Goal: Task Accomplishment & Management: Manage account settings

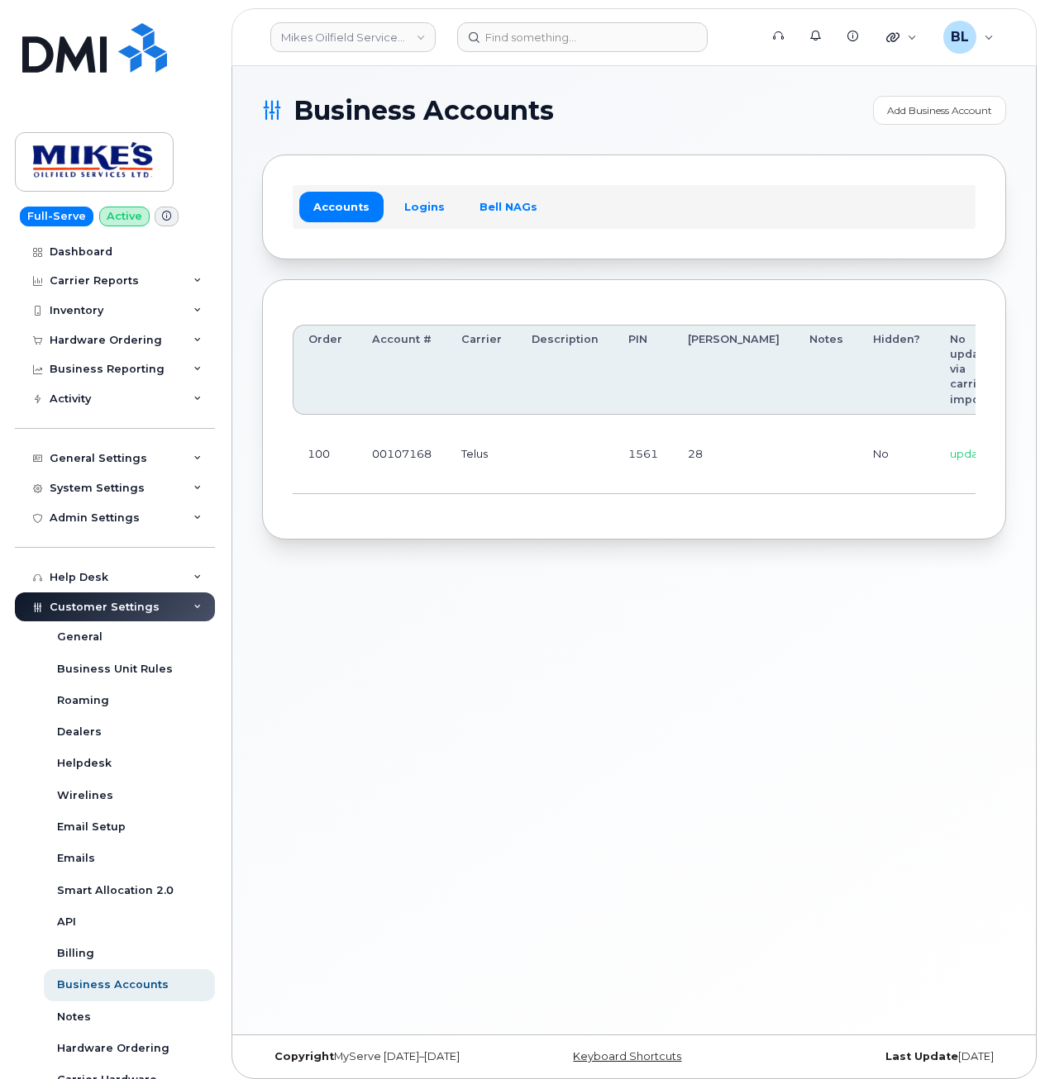
click at [377, 811] on div "Business Accounts Add Business Account Accounts Logins Bell NAGs Order Account …" at bounding box center [633, 550] width 803 height 969
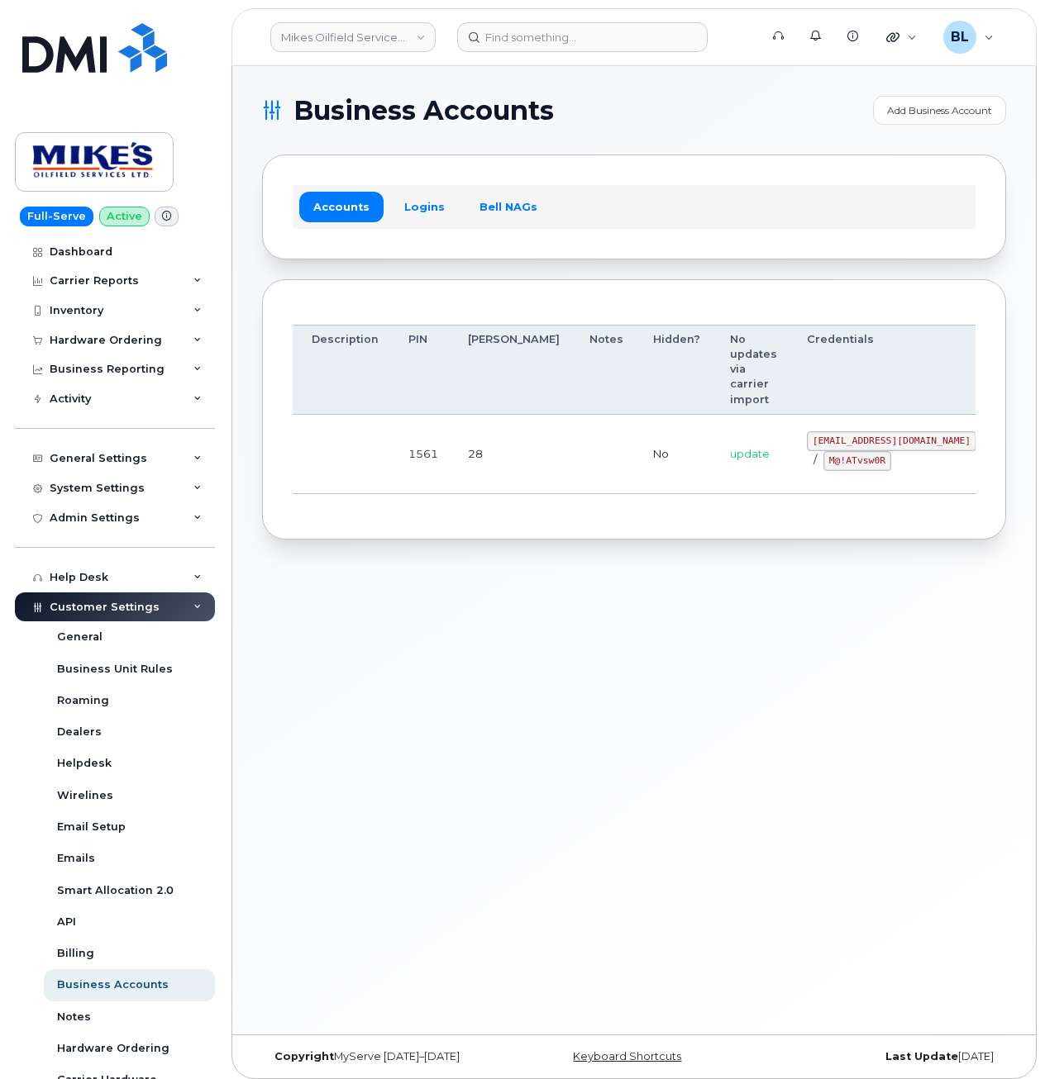
drag, startPoint x: 551, startPoint y: 440, endPoint x: 1044, endPoint y: 445, distance: 492.5
drag, startPoint x: 729, startPoint y: 437, endPoint x: 864, endPoint y: 445, distance: 135.8
click at [864, 445] on code "[EMAIL_ADDRESS][DOMAIN_NAME]" at bounding box center [891, 441] width 169 height 20
copy code "[EMAIL_ADDRESS][DOMAIN_NAME]"
drag, startPoint x: 739, startPoint y: 458, endPoint x: 803, endPoint y: 471, distance: 65.8
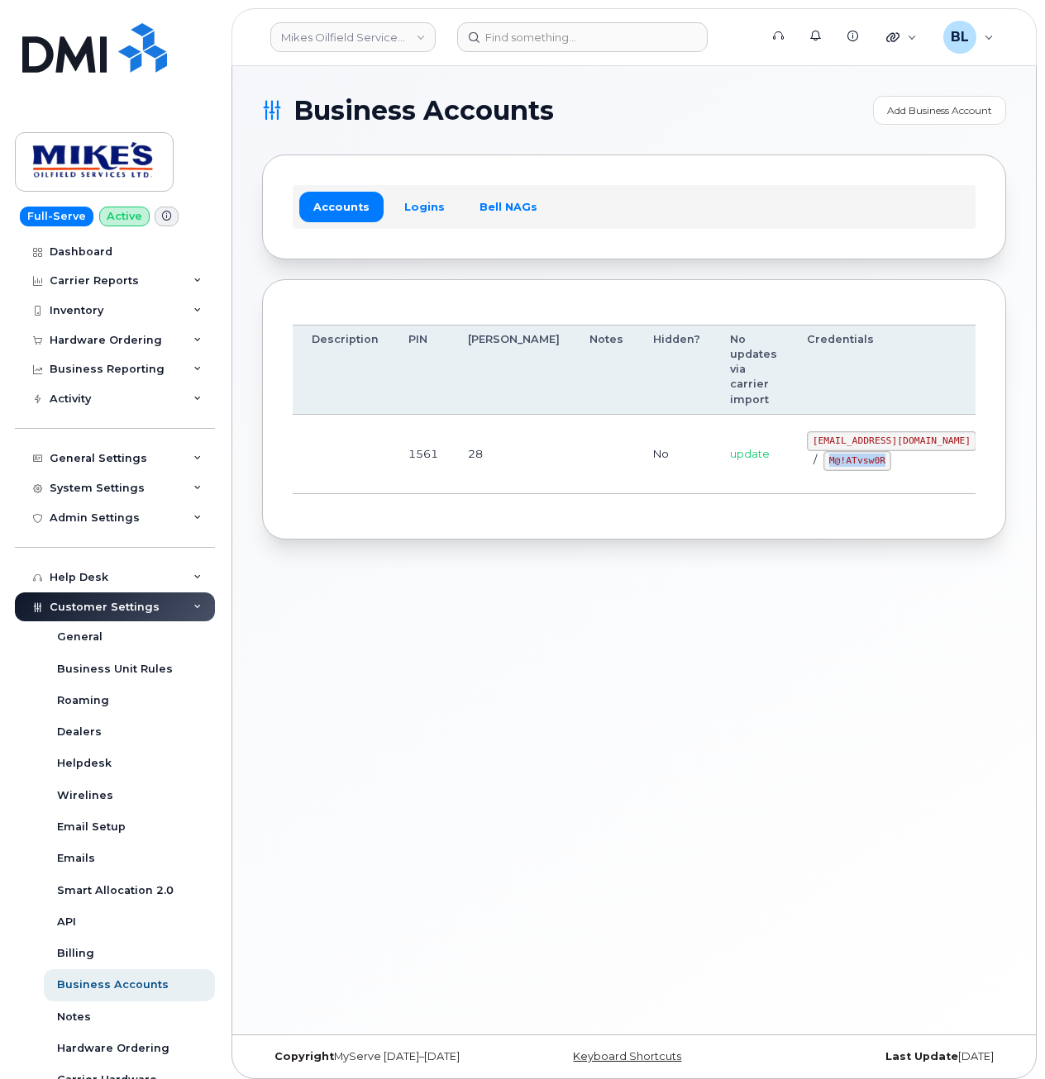
click at [803, 471] on td "[EMAIL_ADDRESS][DOMAIN_NAME] / M@!ATvsw0R" at bounding box center [891, 454] width 199 height 79
copy code "M@!ATvsw0R"
click at [555, 755] on div "Business Accounts Add Business Account Accounts Logins Bell NAGs Order Account …" at bounding box center [633, 550] width 803 height 969
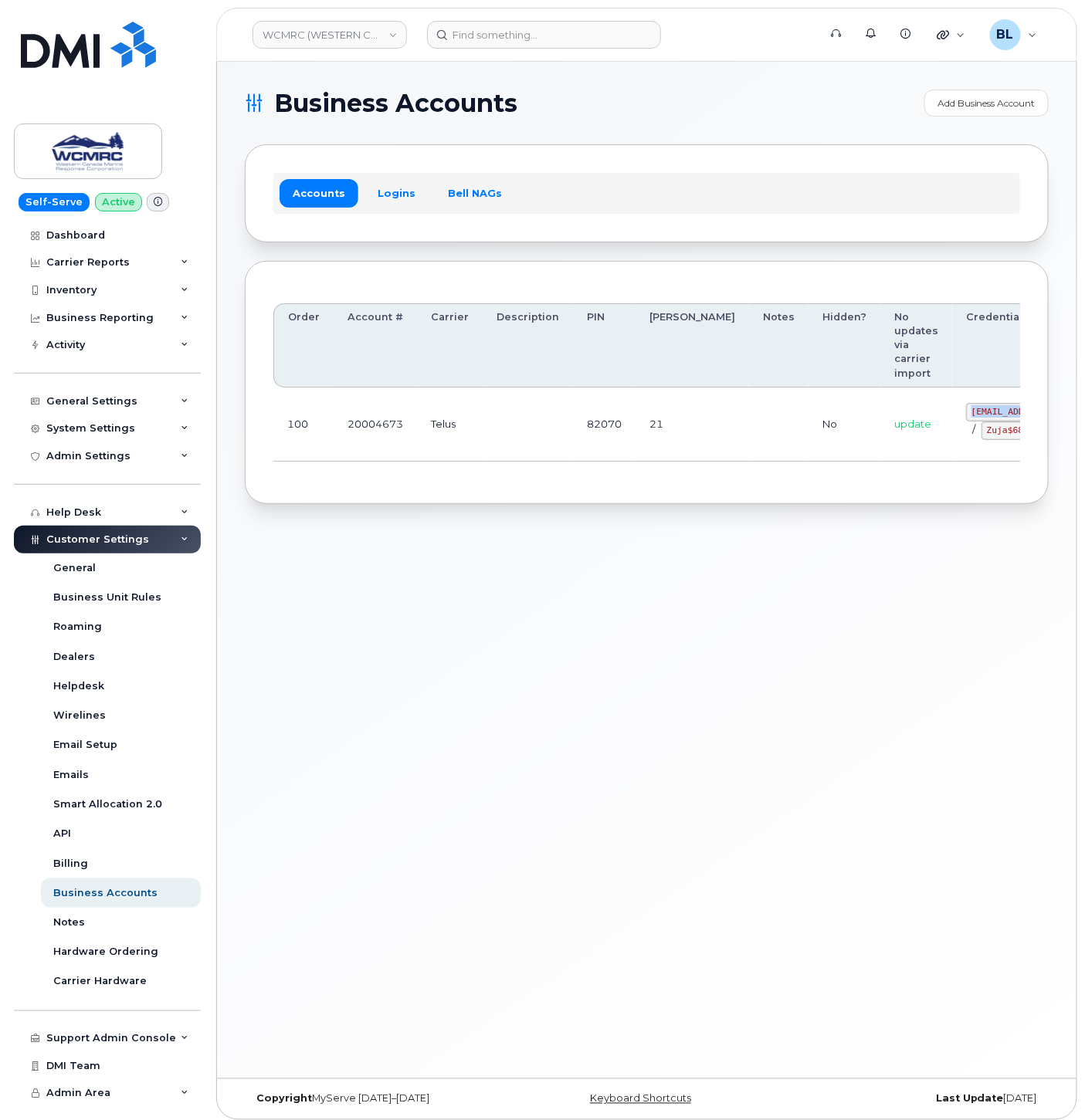
drag, startPoint x: 886, startPoint y: 405, endPoint x: 958, endPoint y: 412, distance: 72.3
click at [958, 412] on td "ap@wcmrc.com / Zuja$684612" at bounding box center [1045, 424] width 186 height 74
copy code "ap@wcmrc.com"
drag, startPoint x: 878, startPoint y: 438, endPoint x: 951, endPoint y: 440, distance: 73.0
click at [952, 440] on td "ap@wcmrc.com / Zuja$684612" at bounding box center [1045, 424] width 186 height 74
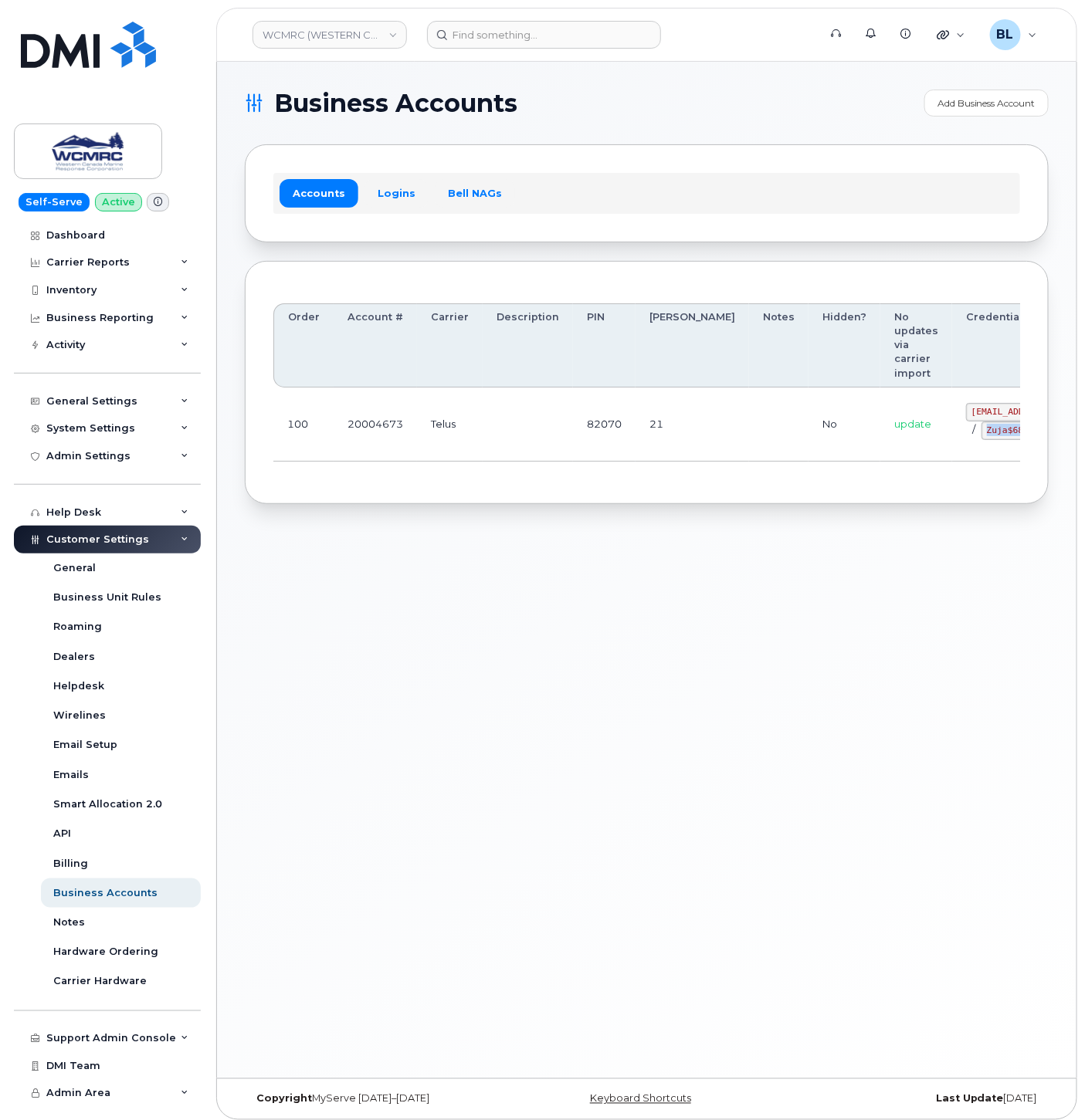
copy code "Zuja$684612"
drag, startPoint x: 669, startPoint y: 769, endPoint x: 656, endPoint y: 758, distance: 17.0
click at [669, 769] on div "Business Accounts Add Business Account Accounts Logins Bell NAGs Order Account …" at bounding box center [647, 570] width 860 height 1016
click at [497, 739] on div "Business Accounts Add Business Account Accounts Logins Bell NAGs Order Account …" at bounding box center [647, 570] width 860 height 1016
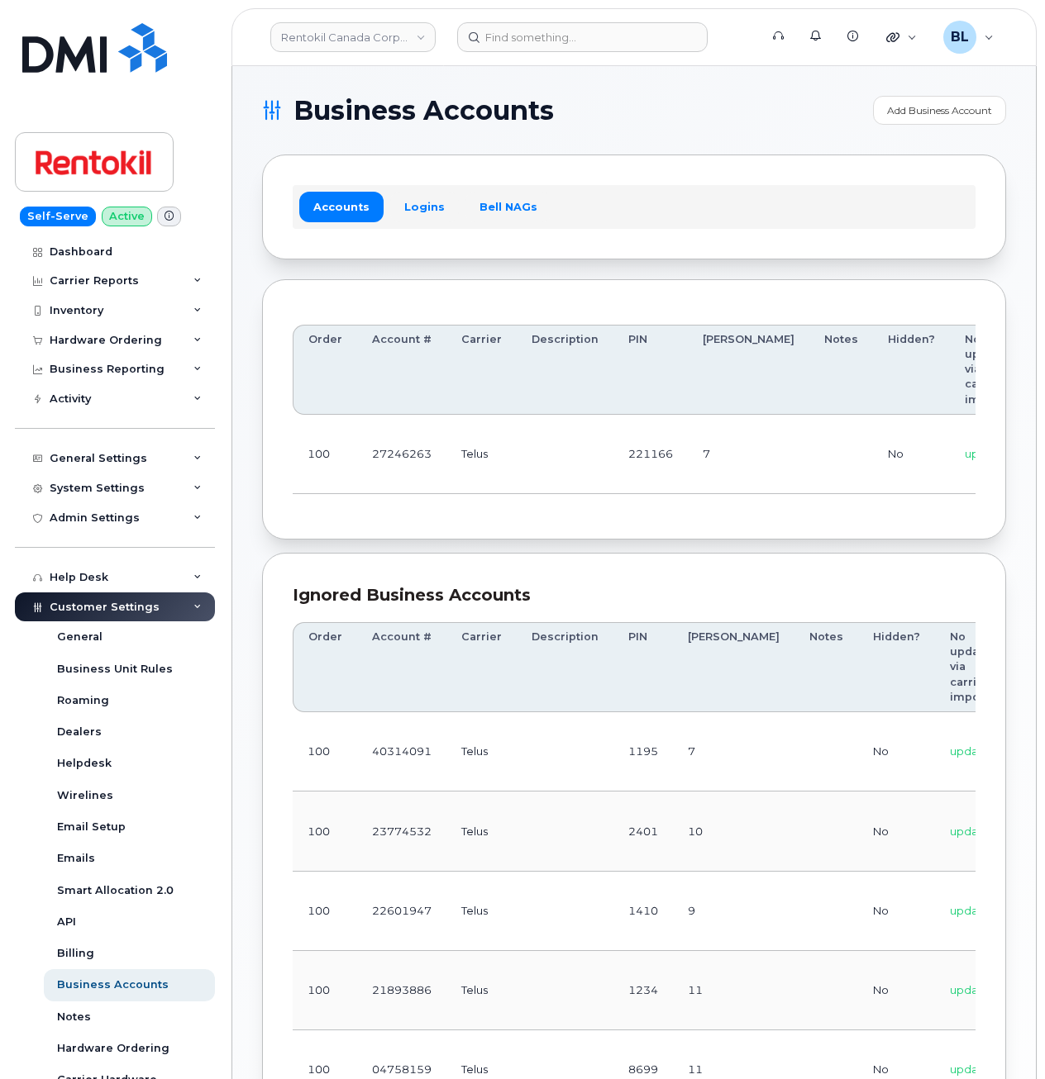
drag, startPoint x: 519, startPoint y: 404, endPoint x: 519, endPoint y: 413, distance: 9.1
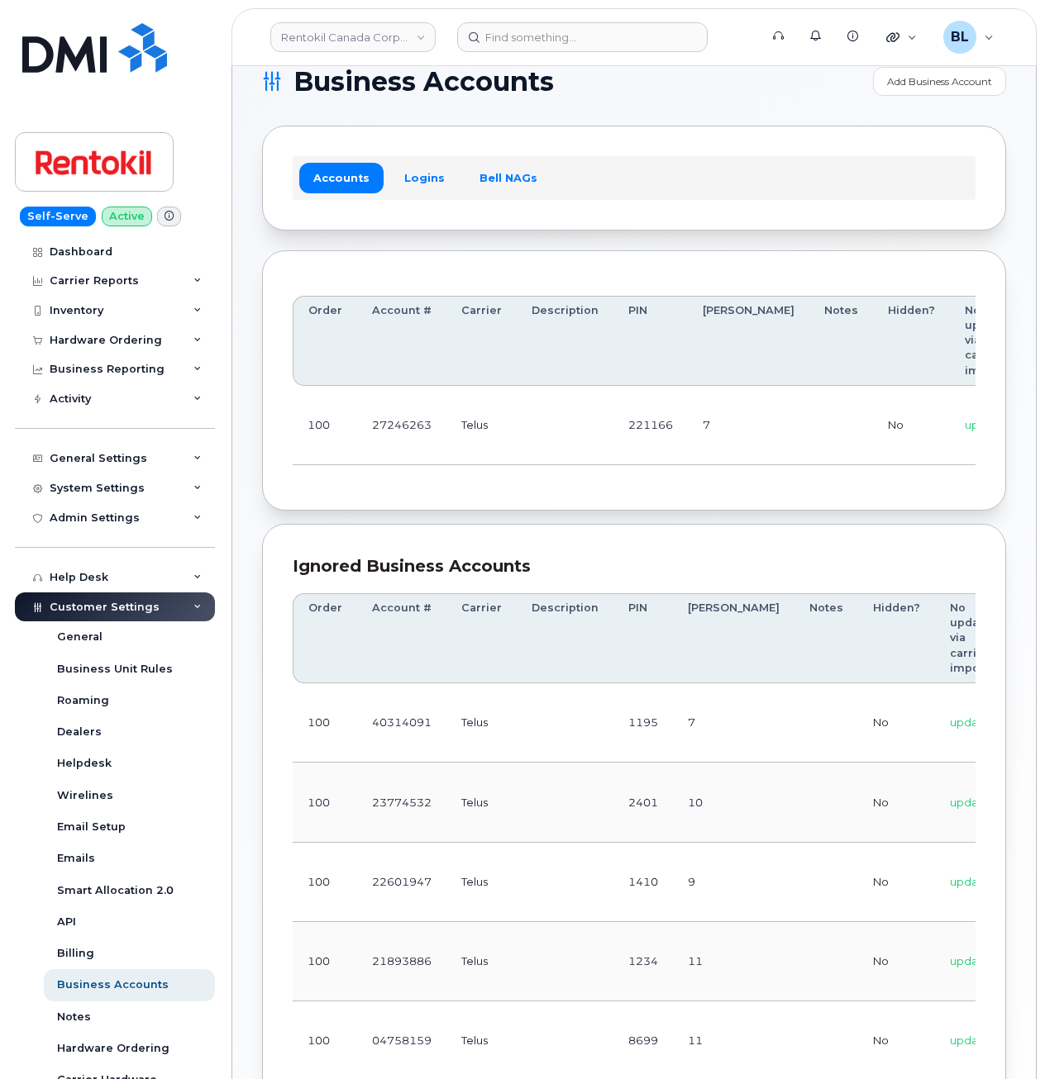
scroll to position [0, 230]
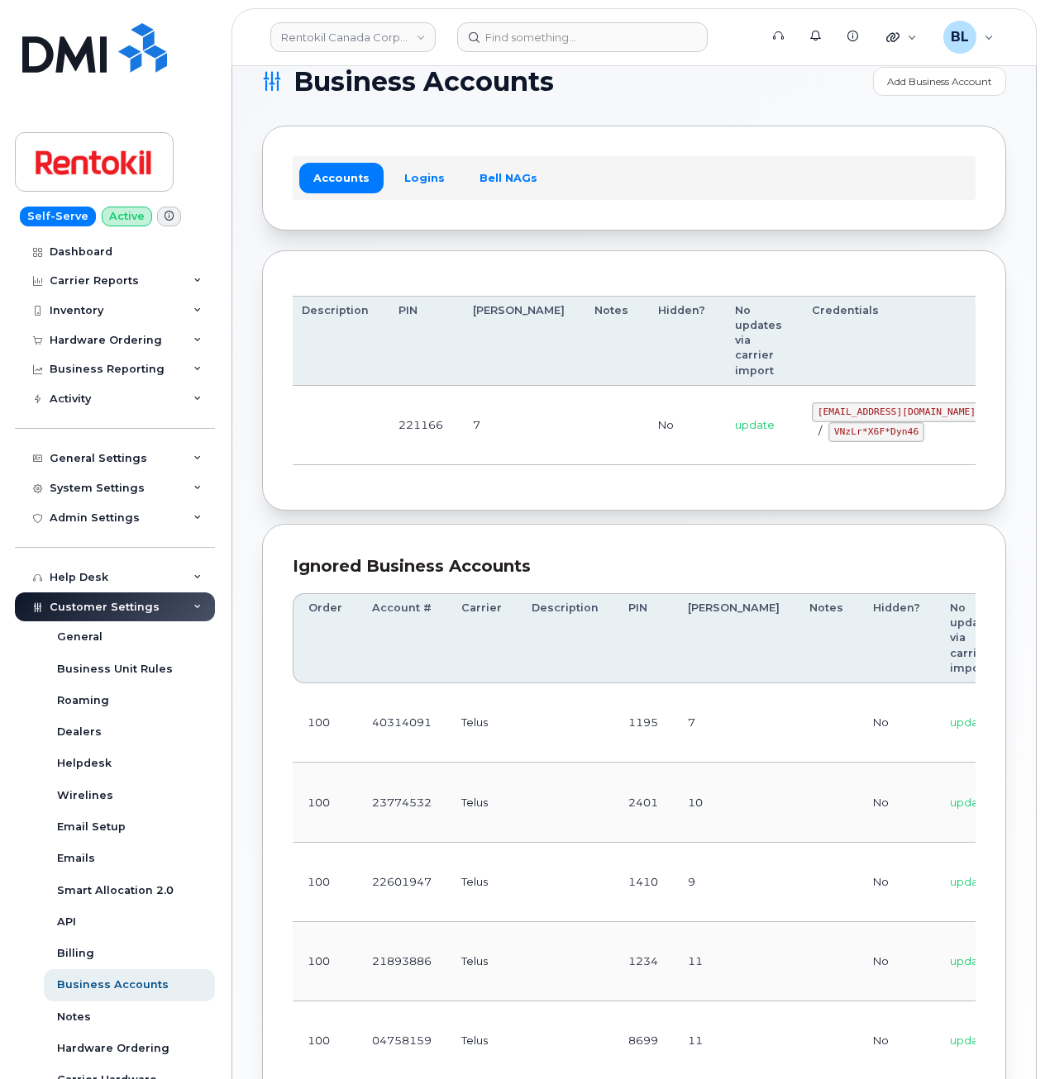
drag, startPoint x: 742, startPoint y: 441, endPoint x: 827, endPoint y: 426, distance: 86.4
drag, startPoint x: 715, startPoint y: 408, endPoint x: 865, endPoint y: 409, distance: 150.4
click at [865, 409] on td "malorie.bell@rentokil.com / VNzLr*X6F*Dyn46" at bounding box center [896, 425] width 199 height 79
copy code "malorie.bell@rentokil.com"
drag, startPoint x: 740, startPoint y: 435, endPoint x: 827, endPoint y: 433, distance: 86.8
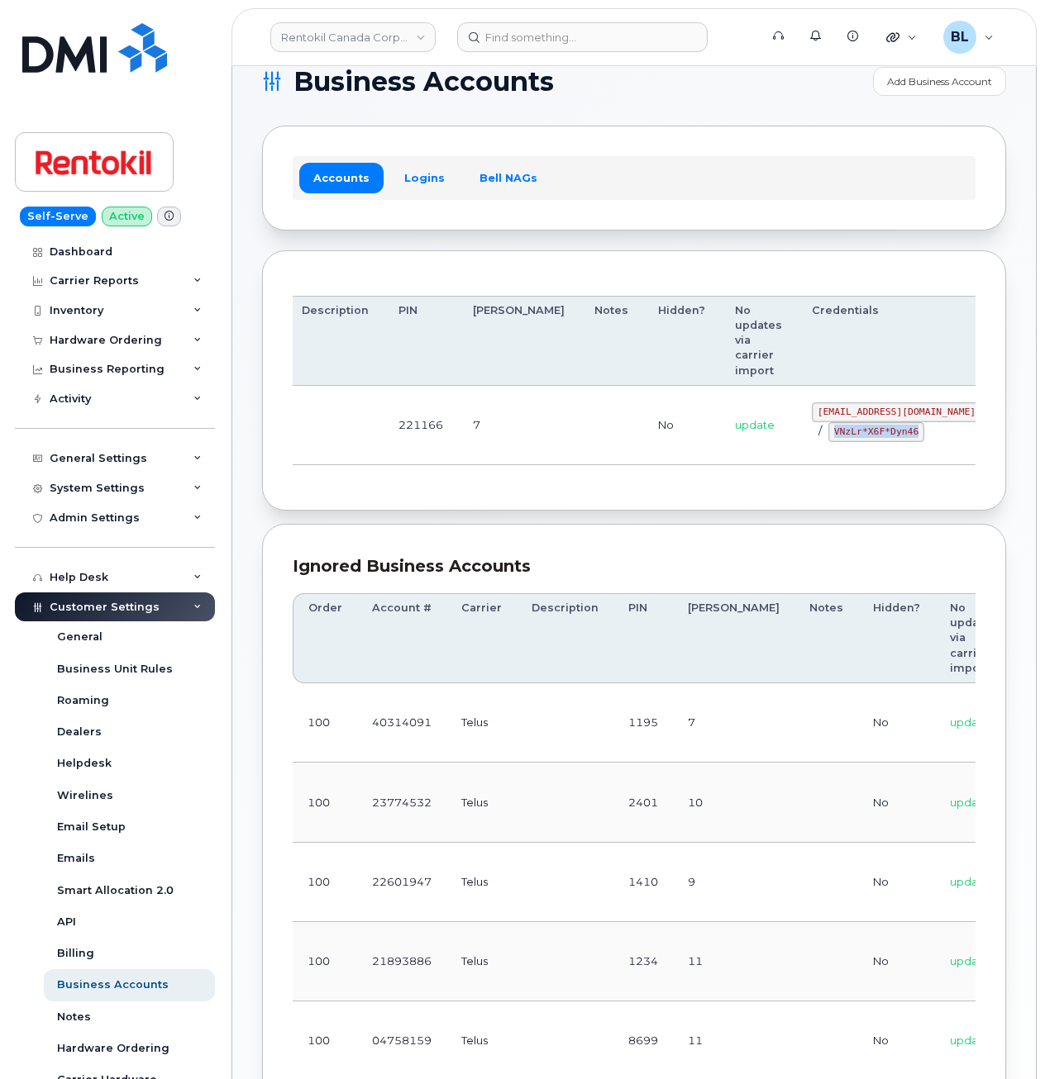
click at [827, 433] on div "malorie.bell@rentokil.com / VNzLr*X6F*Dyn46" at bounding box center [895, 422] width 169 height 40
copy code "VNzLr*X6F*Dyn46"
click at [701, 204] on div "Accounts Logins Bell NAGs" at bounding box center [634, 178] width 744 height 104
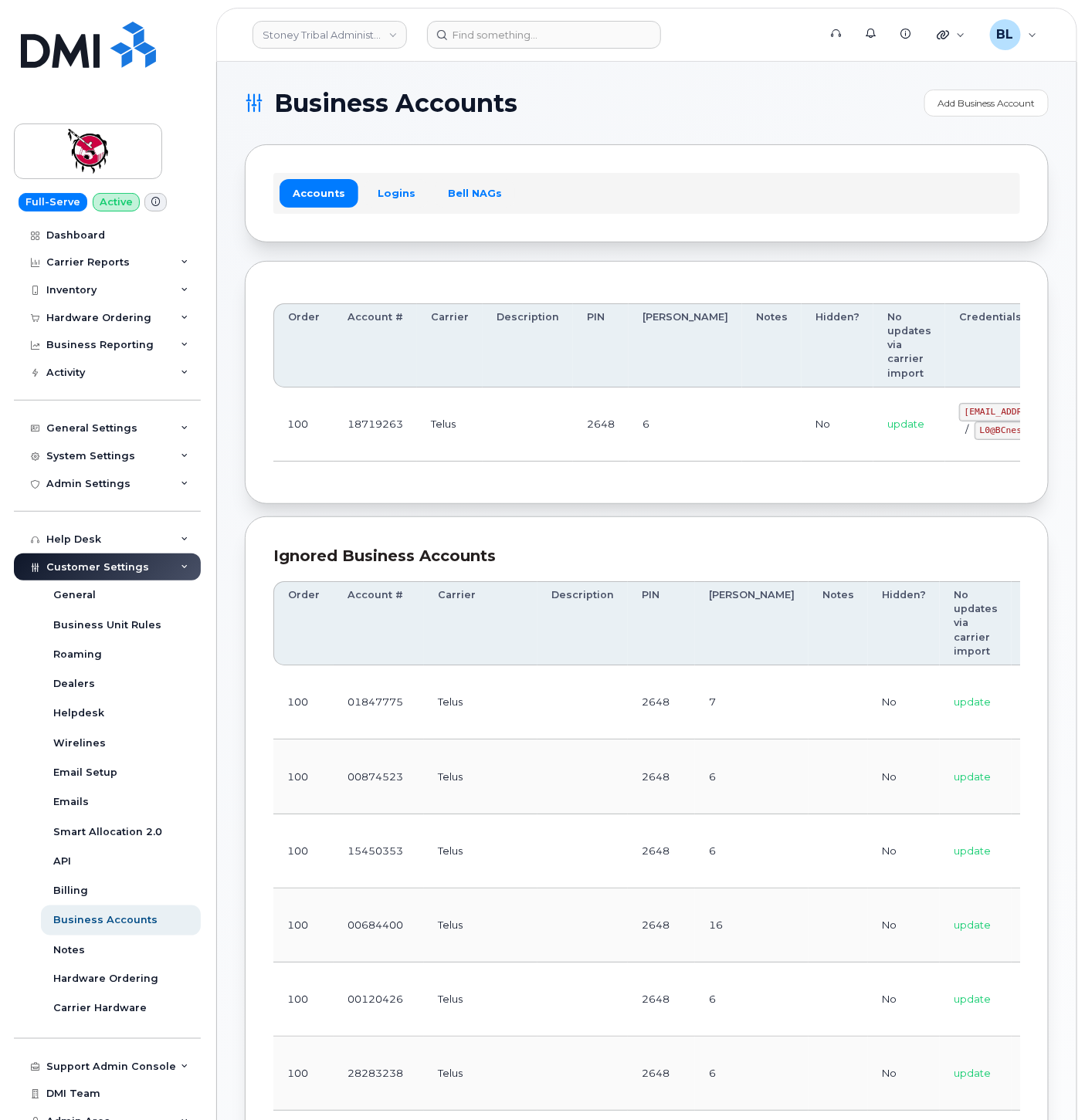
scroll to position [0, 43]
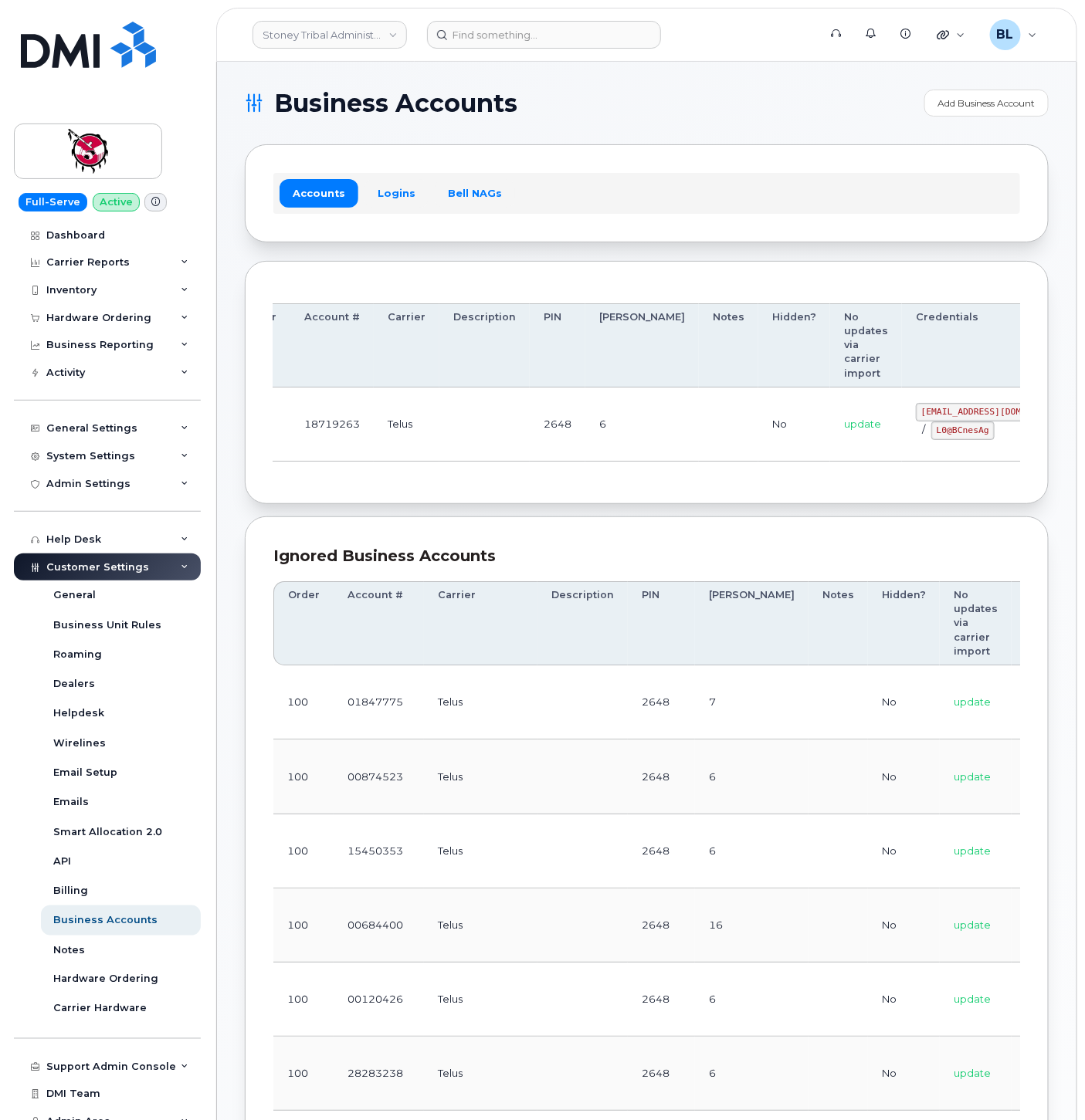
drag, startPoint x: 901, startPoint y: 419, endPoint x: 1031, endPoint y: 418, distance: 130.0
drag, startPoint x: 834, startPoint y: 414, endPoint x: 912, endPoint y: 406, distance: 78.4
click at [912, 406] on td "18719263@sm.com / L0@BCnesAg" at bounding box center [994, 424] width 186 height 74
copy code "18719263@sm.com"
drag, startPoint x: 855, startPoint y: 487, endPoint x: 857, endPoint y: 448, distance: 39.1
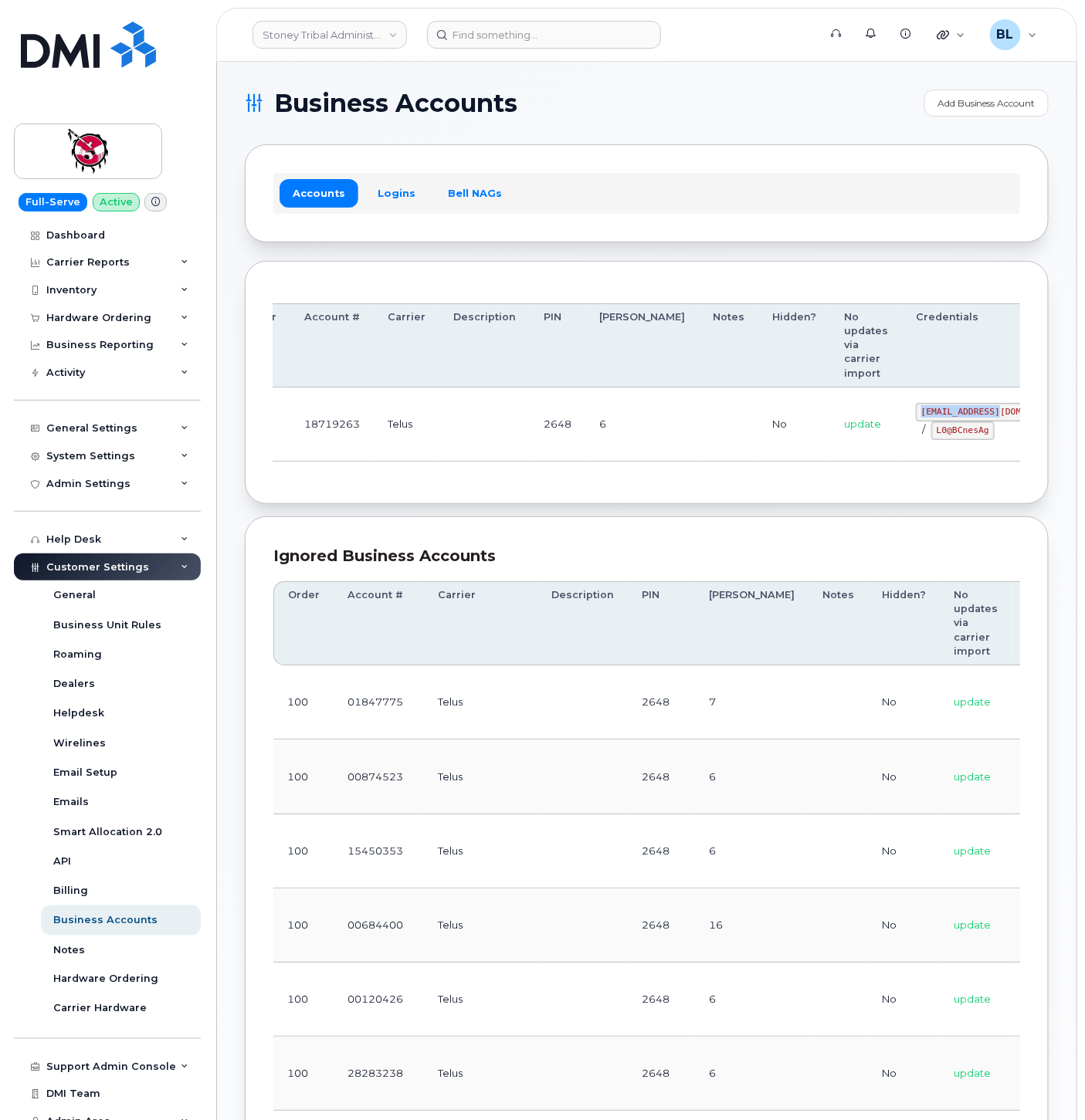
click at [855, 487] on div "Order Account # Carrier Description PIN Bill Day Notes Hidden? No updates via c…" at bounding box center [647, 382] width 804 height 244
drag, startPoint x: 854, startPoint y: 440, endPoint x: 908, endPoint y: 440, distance: 54.0
click at [916, 440] on div "18719263@sm.com / L0@BCnesAg" at bounding box center [994, 421] width 158 height 37
copy code "L0@BCnesAg"
drag, startPoint x: 578, startPoint y: 529, endPoint x: 318, endPoint y: 246, distance: 384.3
